Goal: Download file/media

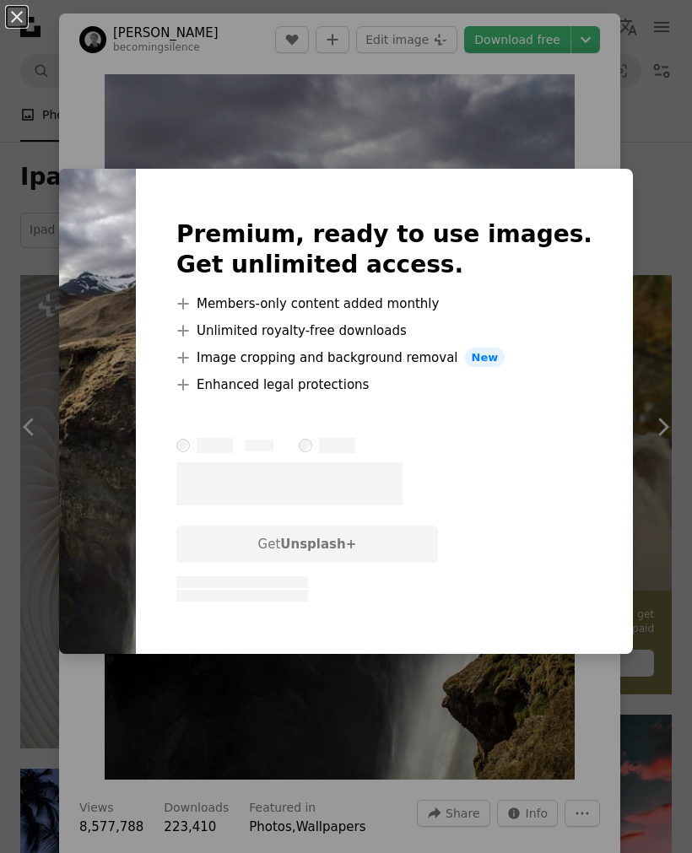
scroll to position [12564, 0]
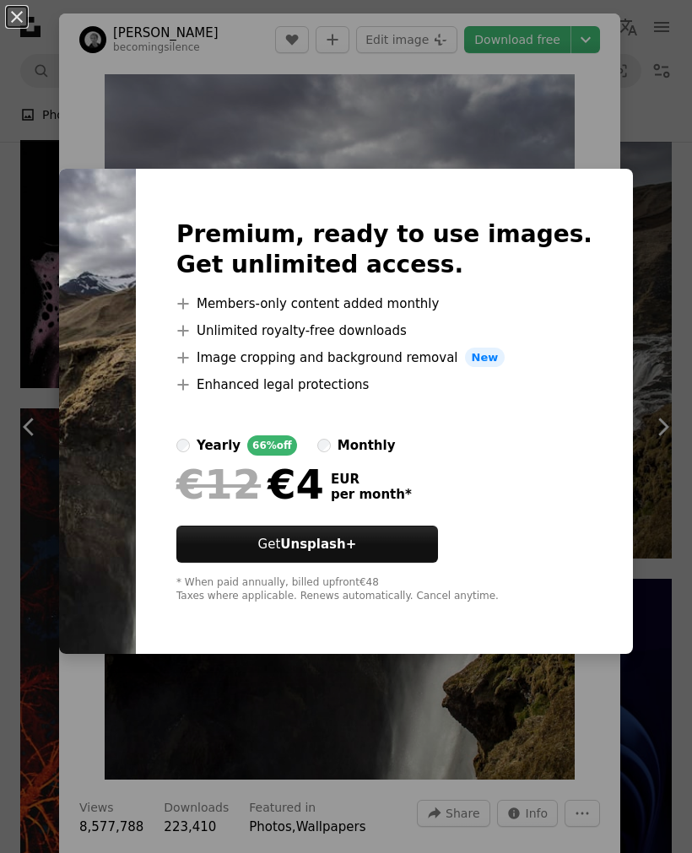
click at [665, 347] on div "An X shape Premium, ready to use images. Get unlimited access. A plus sign Memb…" at bounding box center [346, 426] width 692 height 853
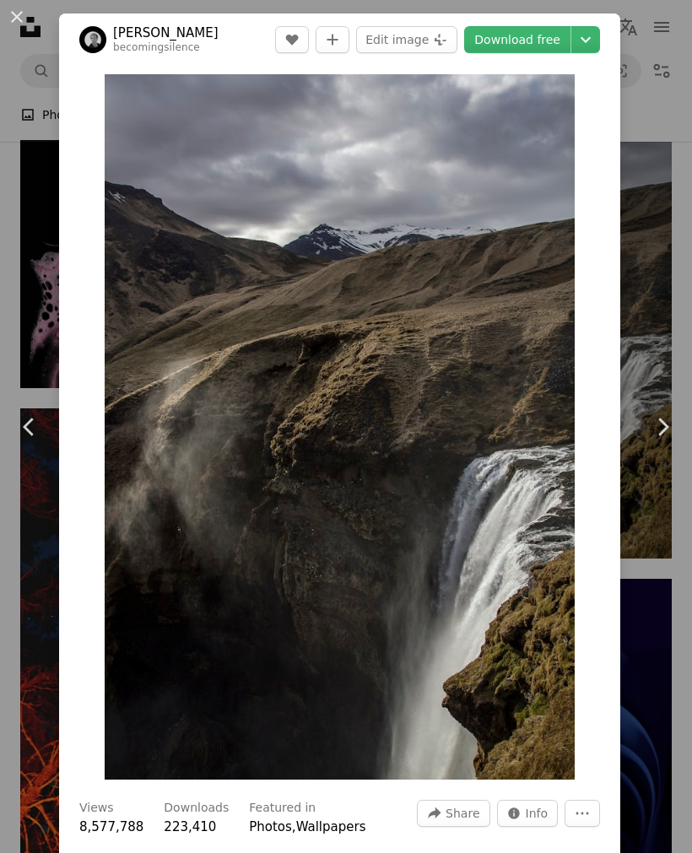
click at [429, 50] on button "Edit image Plus sign for Unsplash+" at bounding box center [406, 39] width 101 height 27
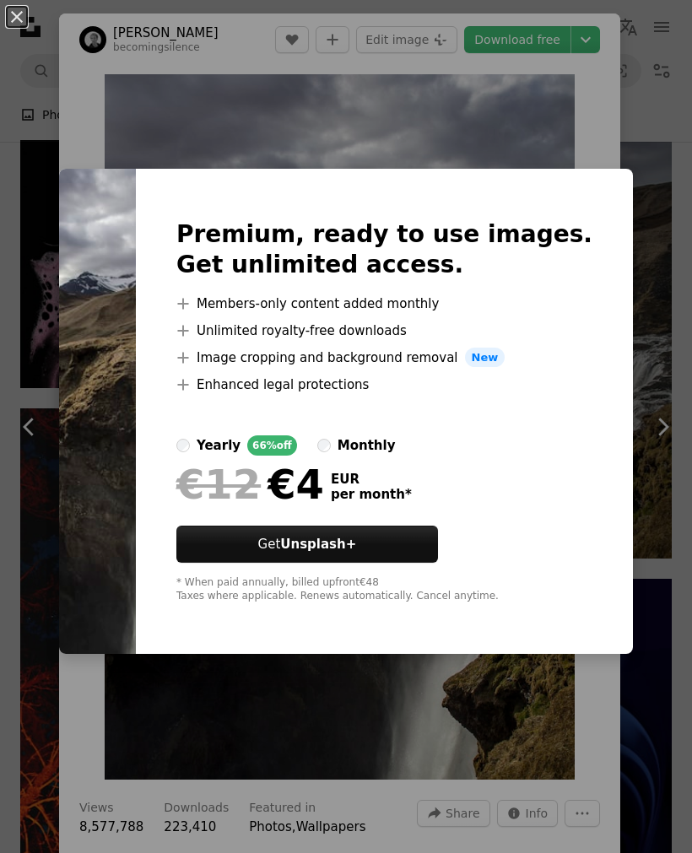
click at [676, 317] on div "An X shape Premium, ready to use images. Get unlimited access. A plus sign Memb…" at bounding box center [346, 426] width 692 height 853
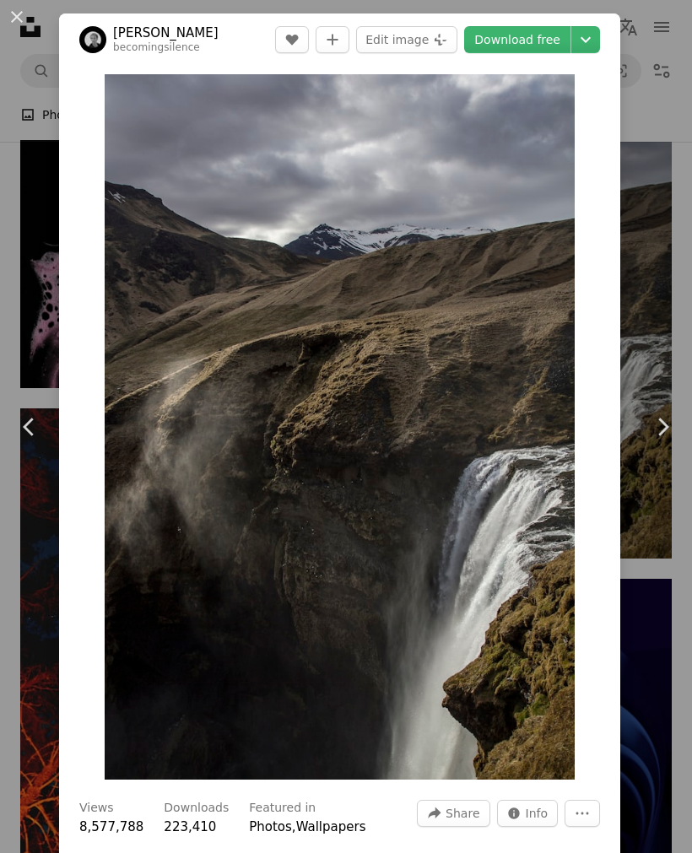
click at [665, 335] on div "An X shape Chevron left Chevron right [PERSON_NAME] becomingsilence A heart A p…" at bounding box center [346, 426] width 692 height 853
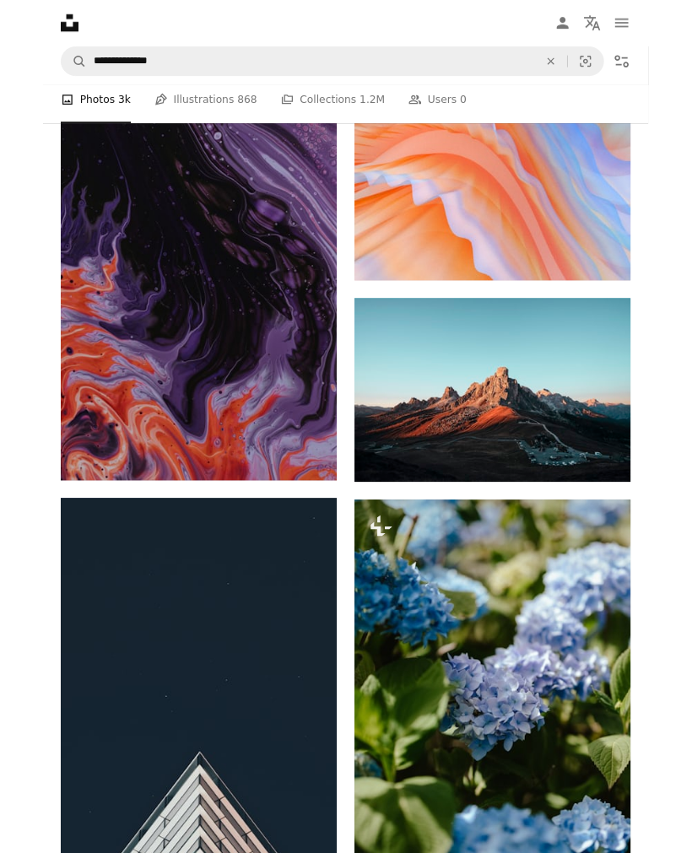
scroll to position [17266, 0]
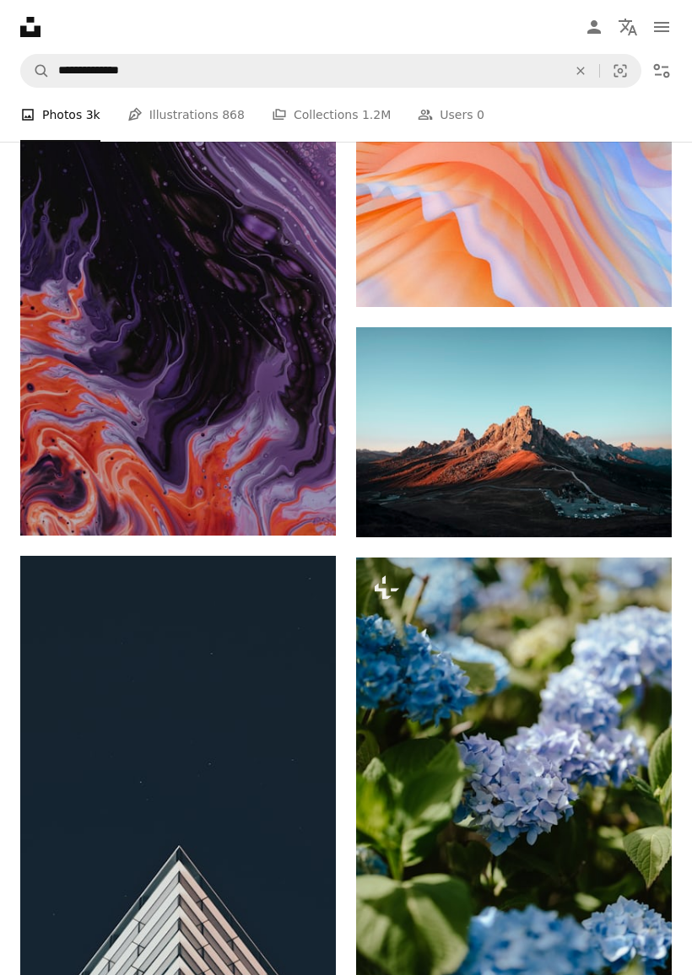
click at [637, 512] on icon "Download" at bounding box center [638, 506] width 11 height 12
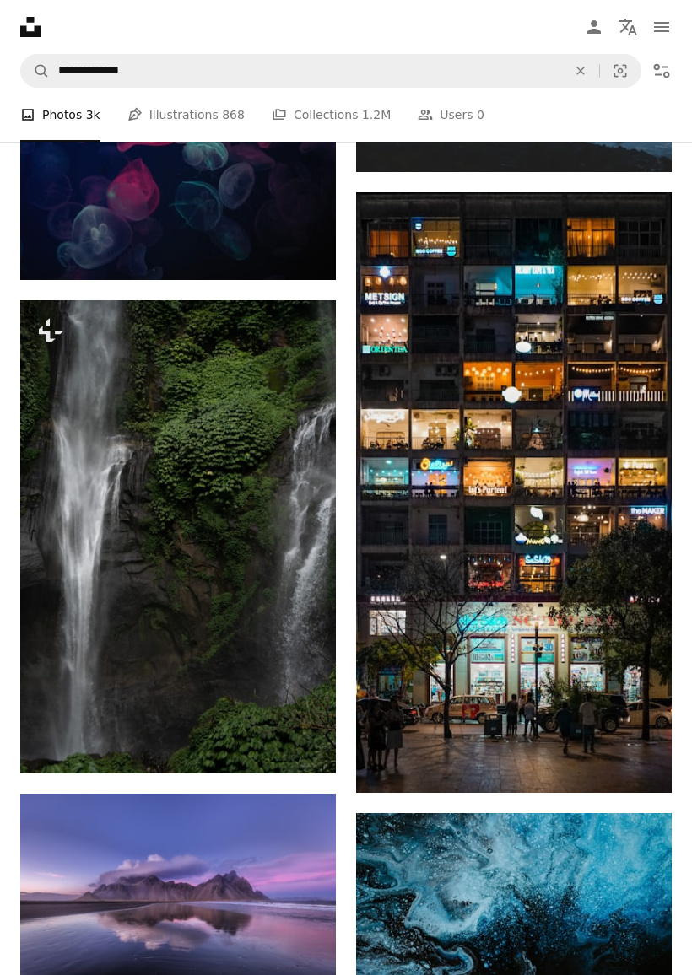
scroll to position [24030, 0]
